Goal: Find specific page/section

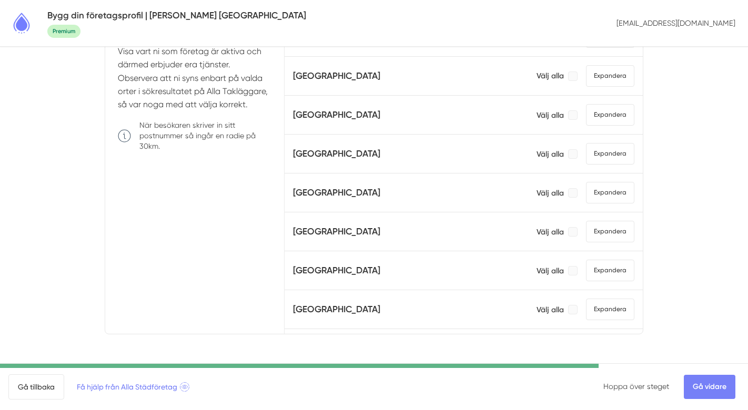
scroll to position [331, 0]
click at [574, 308] on div at bounding box center [572, 308] width 9 height 9
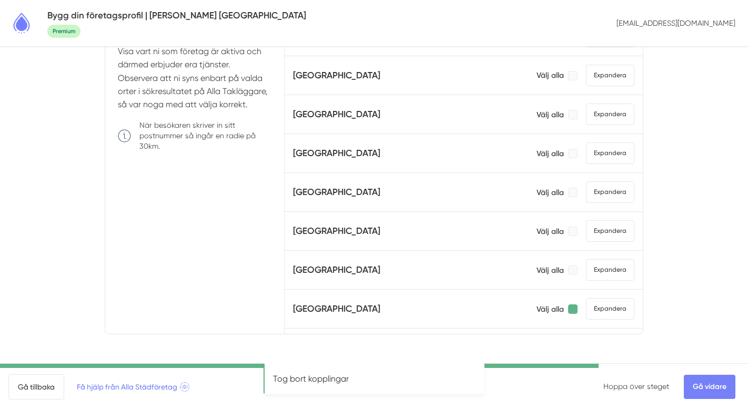
click at [574, 308] on div at bounding box center [572, 308] width 9 height 9
click at [574, 310] on div at bounding box center [572, 308] width 9 height 9
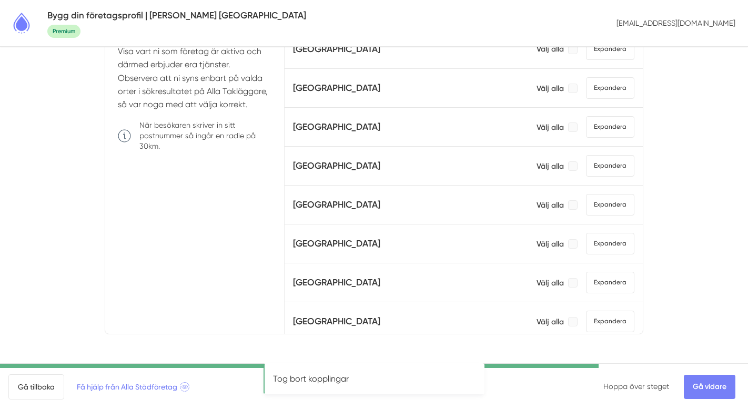
scroll to position [365, 0]
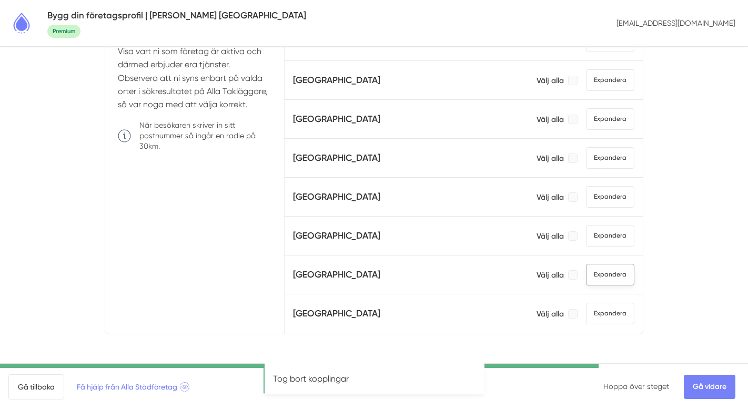
click at [612, 279] on span "Expandera" at bounding box center [610, 275] width 48 height 22
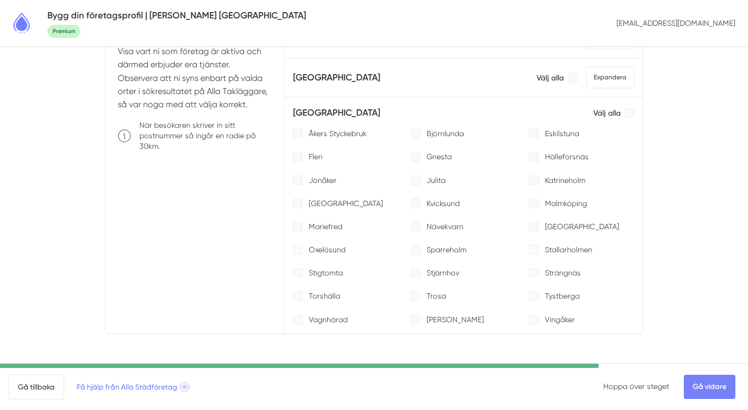
scroll to position [528, 0]
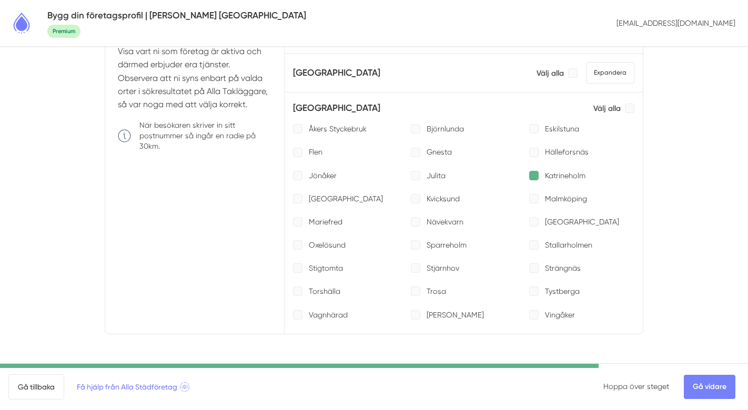
click at [532, 177] on div at bounding box center [533, 175] width 9 height 9
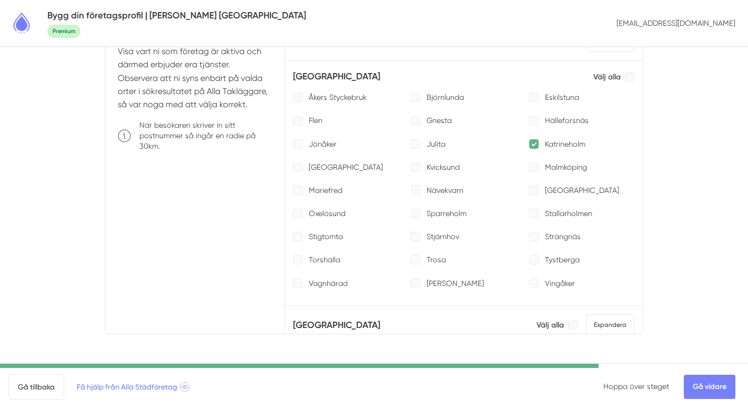
scroll to position [547, 0]
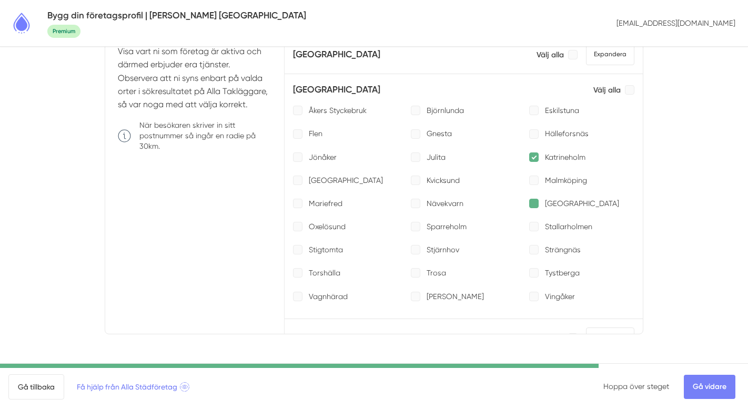
click at [534, 203] on div at bounding box center [533, 203] width 9 height 9
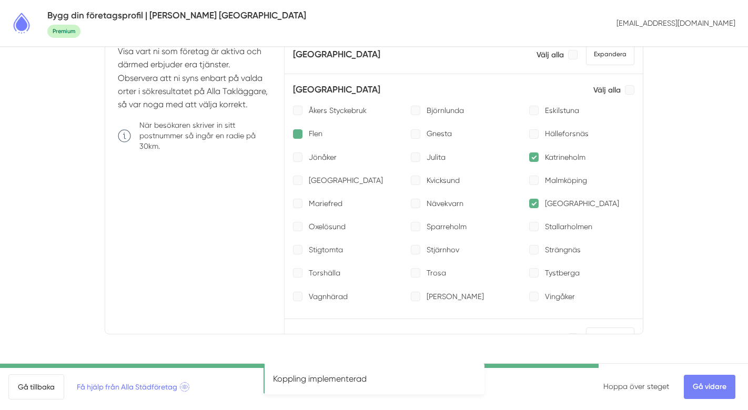
click at [294, 131] on div at bounding box center [297, 133] width 9 height 9
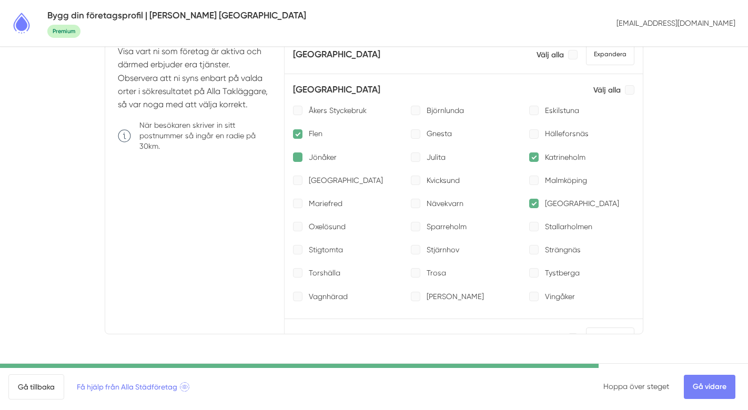
click at [298, 158] on div at bounding box center [297, 156] width 9 height 9
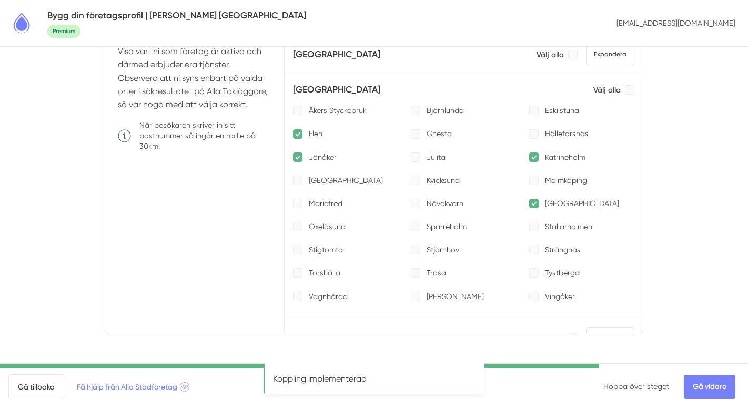
click at [298, 158] on div at bounding box center [297, 156] width 9 height 9
click at [536, 297] on div at bounding box center [533, 296] width 9 height 9
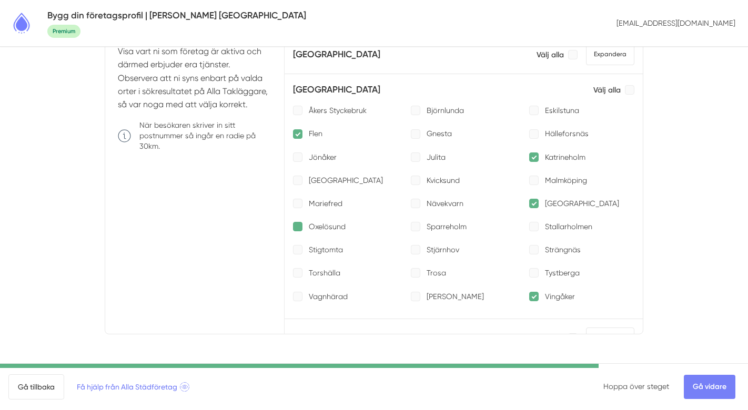
click at [298, 224] on div at bounding box center [297, 226] width 9 height 9
click at [297, 250] on div at bounding box center [297, 249] width 9 height 9
click at [302, 295] on div "Vagnhärad" at bounding box center [345, 296] width 105 height 11
click at [413, 107] on div at bounding box center [415, 110] width 9 height 9
click at [412, 131] on div at bounding box center [415, 133] width 9 height 9
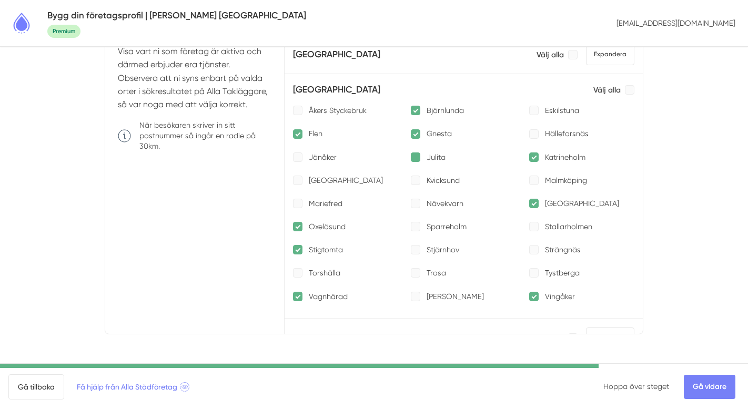
click at [415, 157] on div at bounding box center [415, 156] width 9 height 9
click at [415, 226] on div at bounding box center [415, 226] width 9 height 9
click at [419, 248] on div at bounding box center [415, 249] width 9 height 9
click at [416, 273] on div at bounding box center [415, 272] width 9 height 9
click at [414, 297] on div at bounding box center [415, 296] width 9 height 9
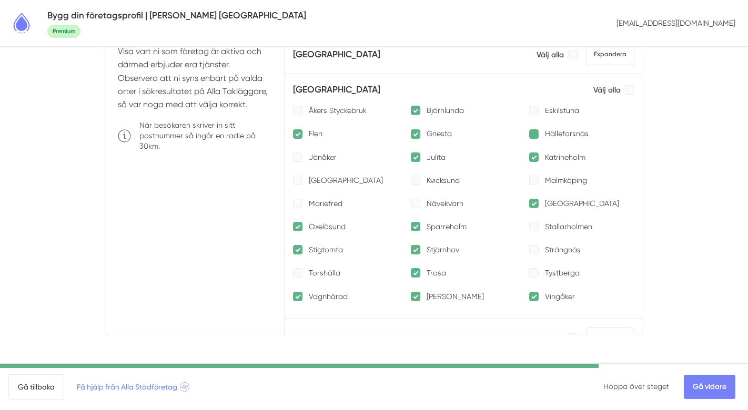
click at [533, 134] on div at bounding box center [533, 133] width 9 height 9
click at [531, 177] on div at bounding box center [533, 180] width 9 height 9
click at [531, 223] on div at bounding box center [533, 226] width 9 height 9
click at [533, 271] on div at bounding box center [533, 272] width 9 height 9
click at [700, 380] on link "Gå vidare" at bounding box center [710, 387] width 52 height 24
